Goal: Obtain resource: Obtain resource

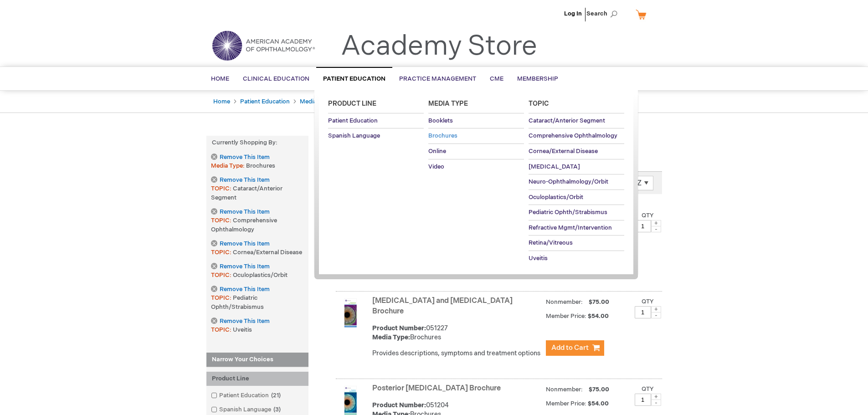
click at [441, 137] on span "Brochures" at bounding box center [443, 135] width 29 height 7
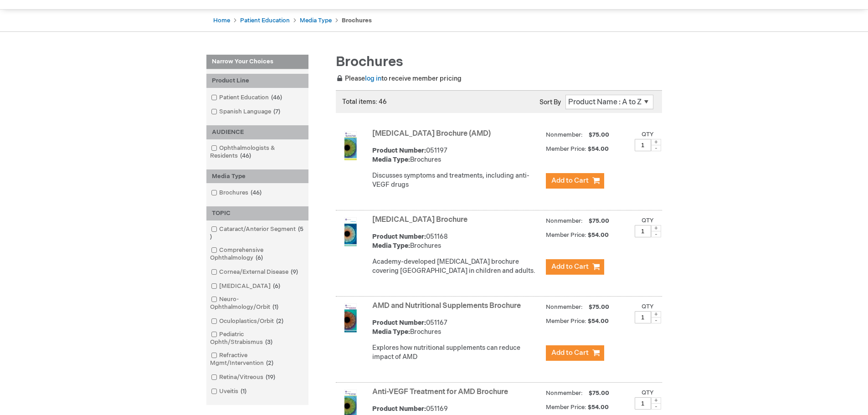
scroll to position [117, 0]
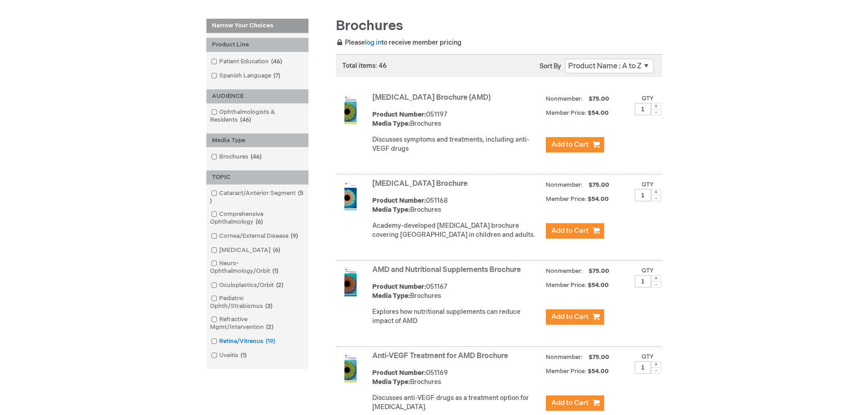
click at [219, 341] on span at bounding box center [219, 341] width 0 height 7
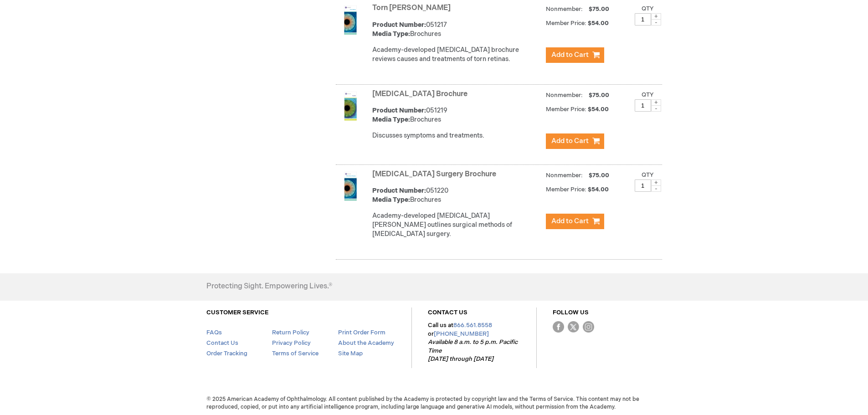
scroll to position [1616, 0]
